Goal: Information Seeking & Learning: Learn about a topic

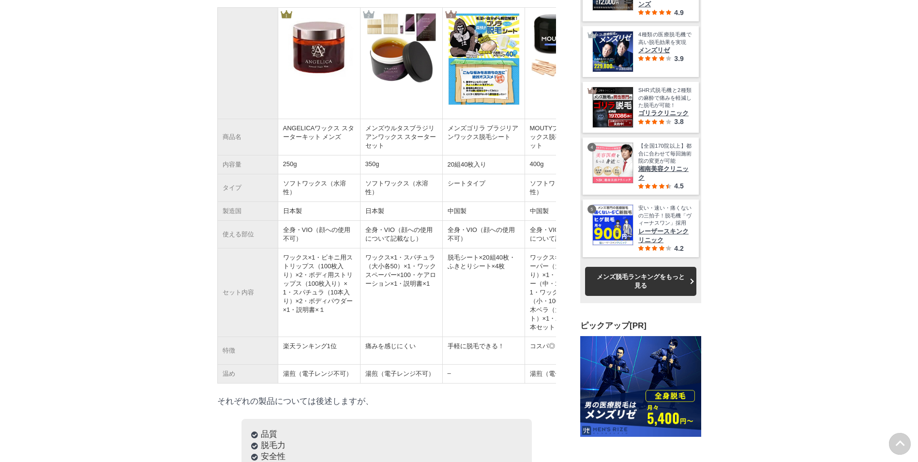
scroll to position [2419, 0]
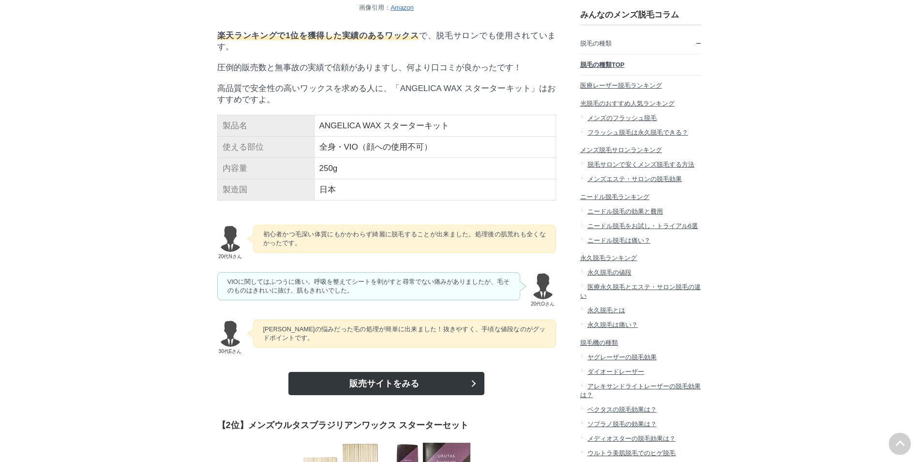
scroll to position [5129, 0]
drag, startPoint x: 250, startPoint y: 127, endPoint x: 385, endPoint y: 133, distance: 135.6
copy span "ANGELICA WAX スターターキット"
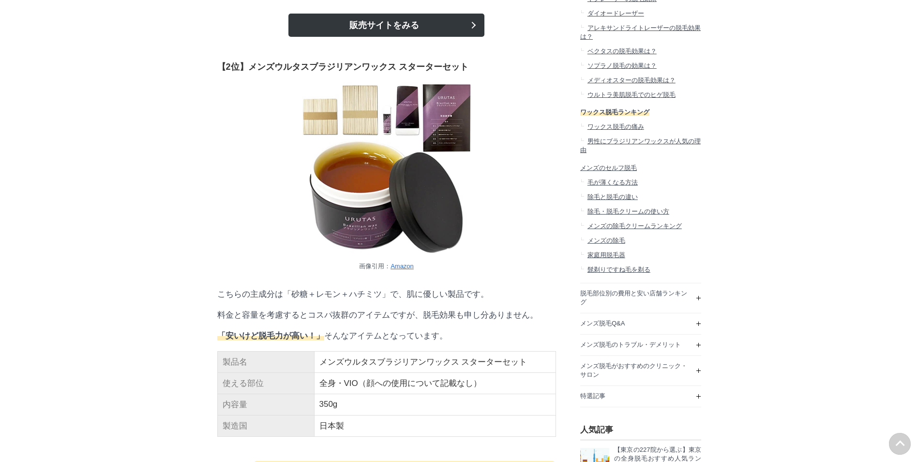
scroll to position [5613, 0]
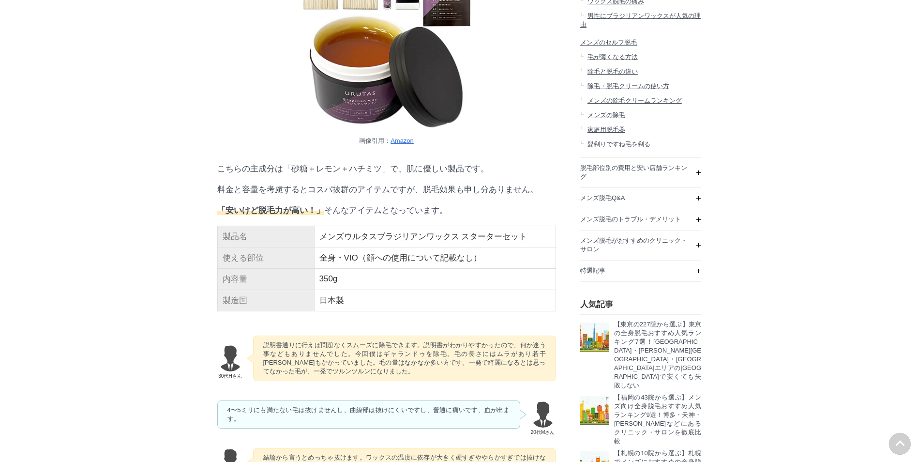
drag, startPoint x: 251, startPoint y: 224, endPoint x: 467, endPoint y: 225, distance: 216.3
drag, startPoint x: 467, startPoint y: 225, endPoint x: 440, endPoint y: 224, distance: 26.6
copy span "メンズウルタスブラジリアンワックス スターターセット"
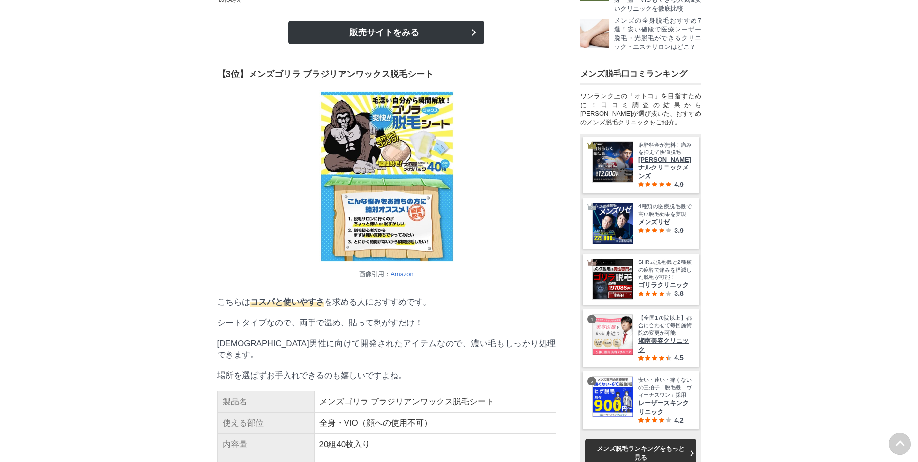
scroll to position [6097, 0]
